Goal: Task Accomplishment & Management: Manage account settings

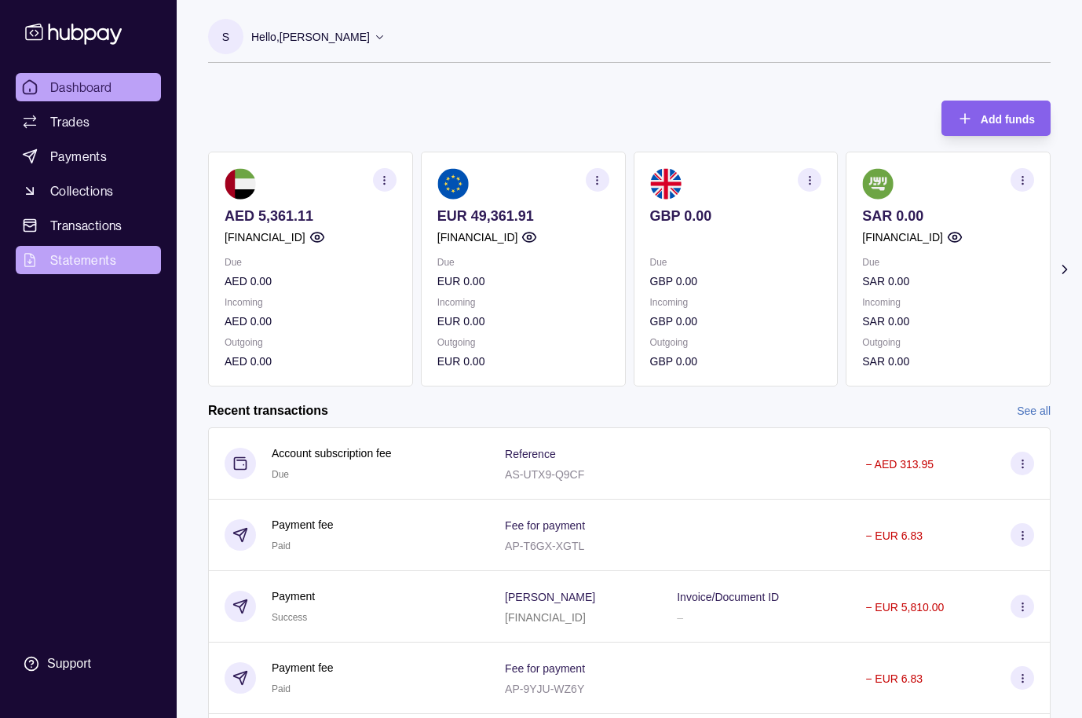
click at [77, 258] on span "Statements" at bounding box center [83, 260] width 66 height 19
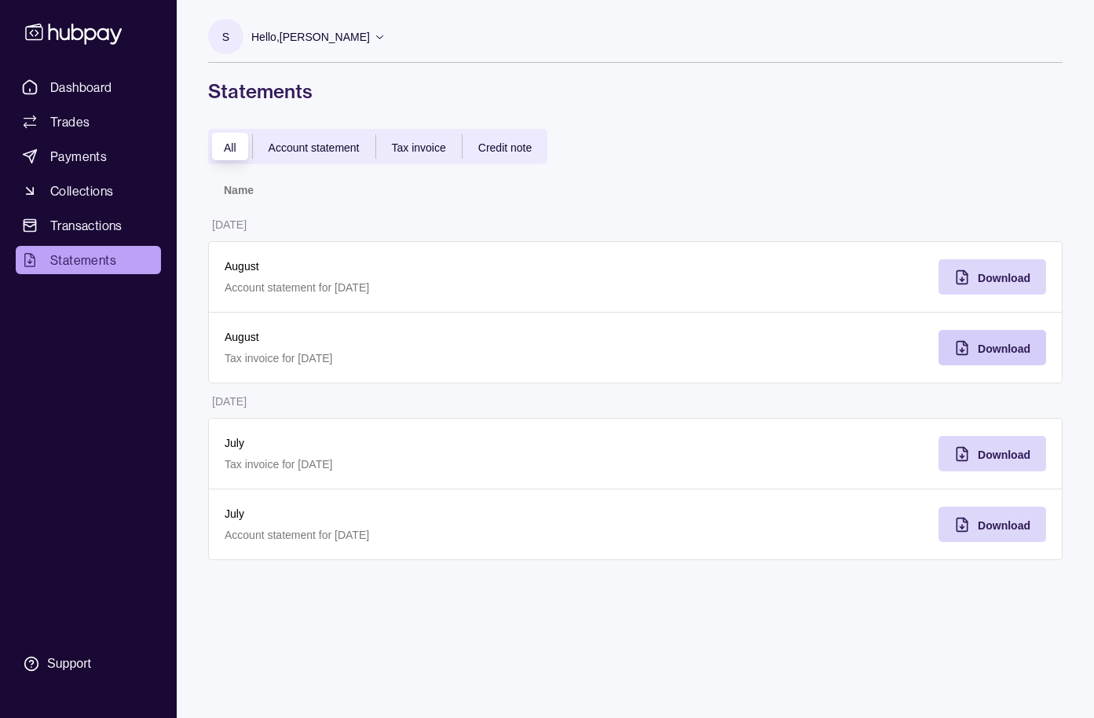
click at [1028, 340] on div "Download" at bounding box center [1004, 348] width 53 height 19
click at [75, 163] on span "Payments" at bounding box center [78, 156] width 57 height 19
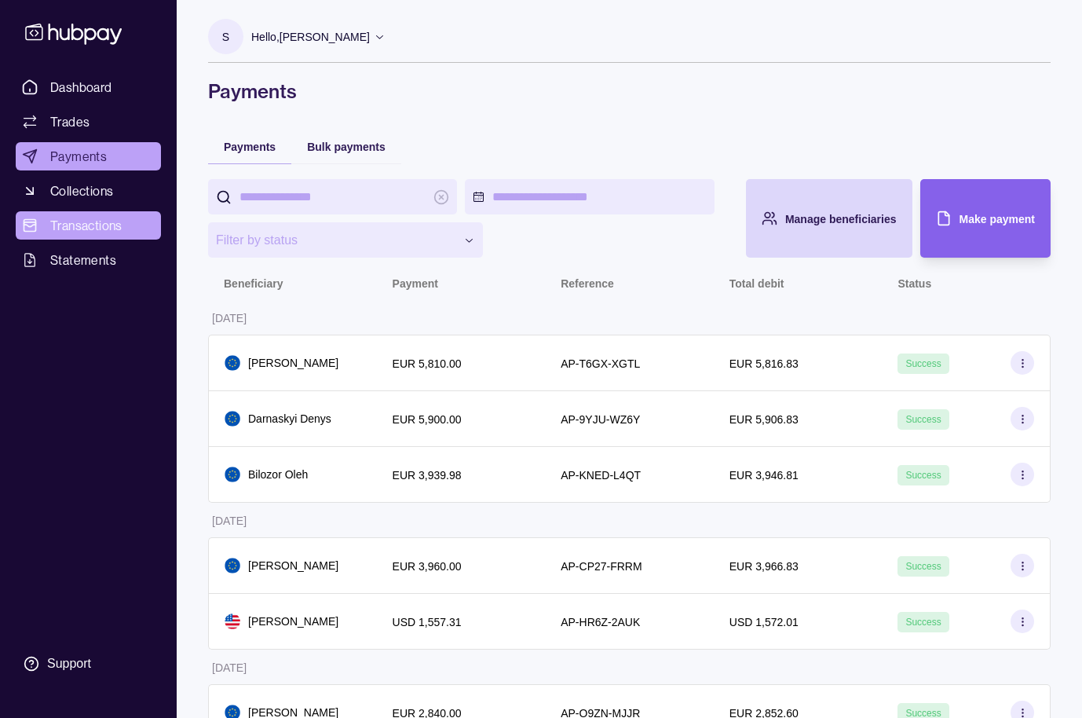
click at [87, 220] on span "Transactions" at bounding box center [86, 225] width 72 height 19
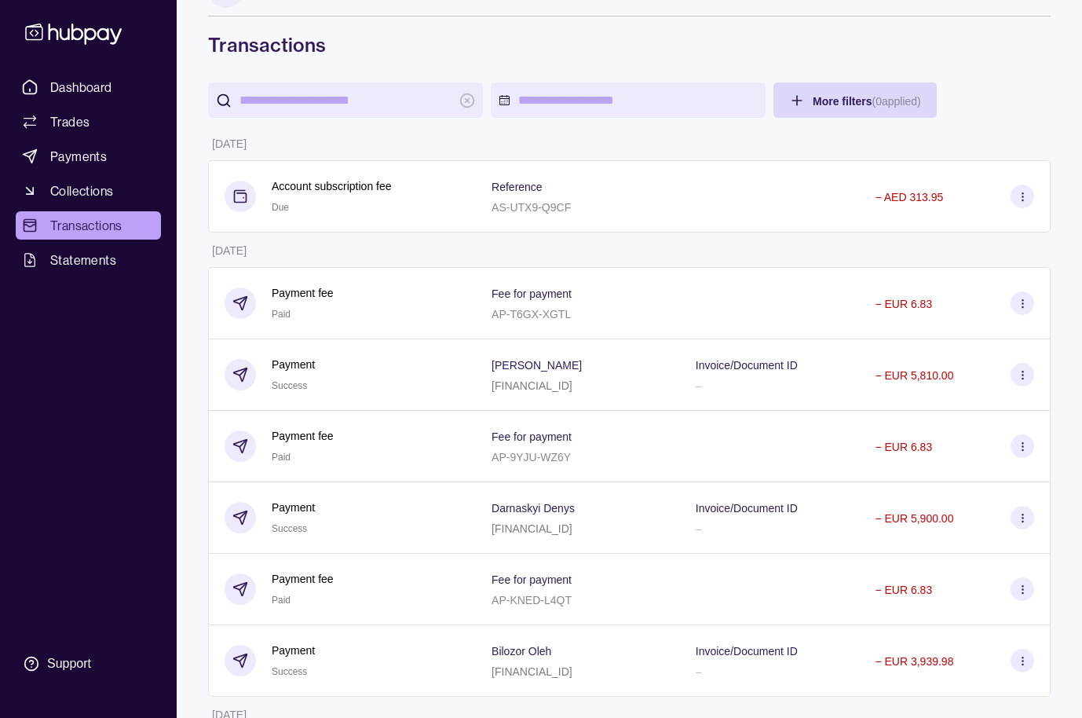
scroll to position [47, 0]
